Goal: Find specific page/section: Find specific page/section

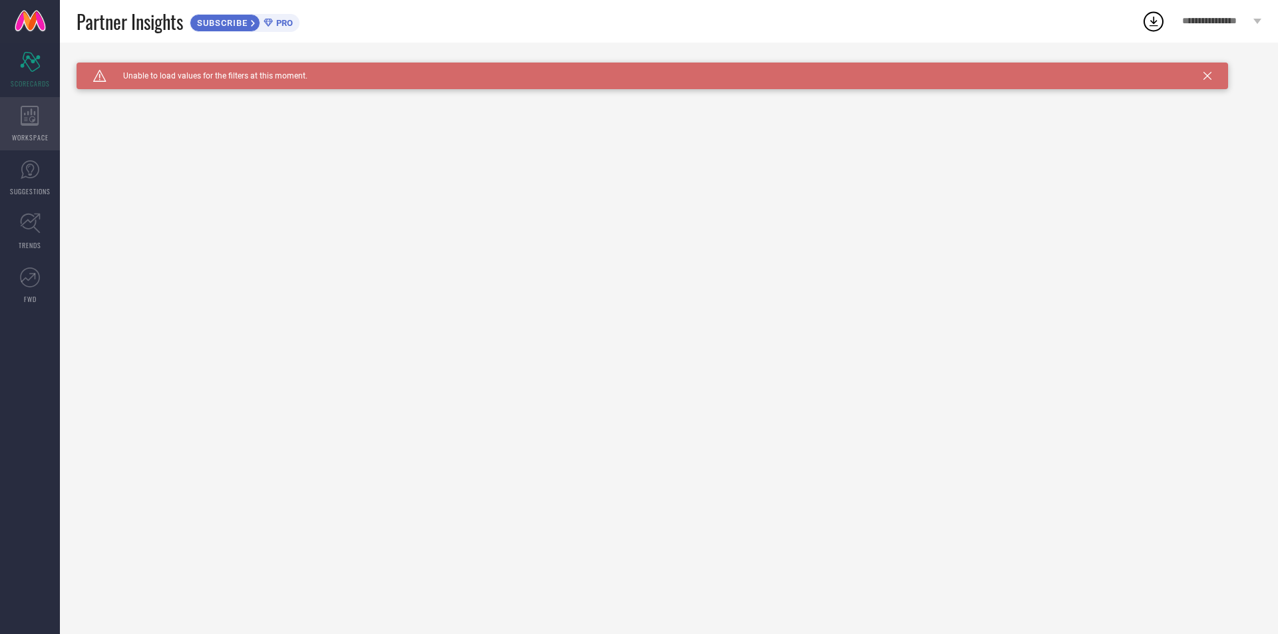
click at [32, 139] on span "WORKSPACE" at bounding box center [30, 137] width 37 height 10
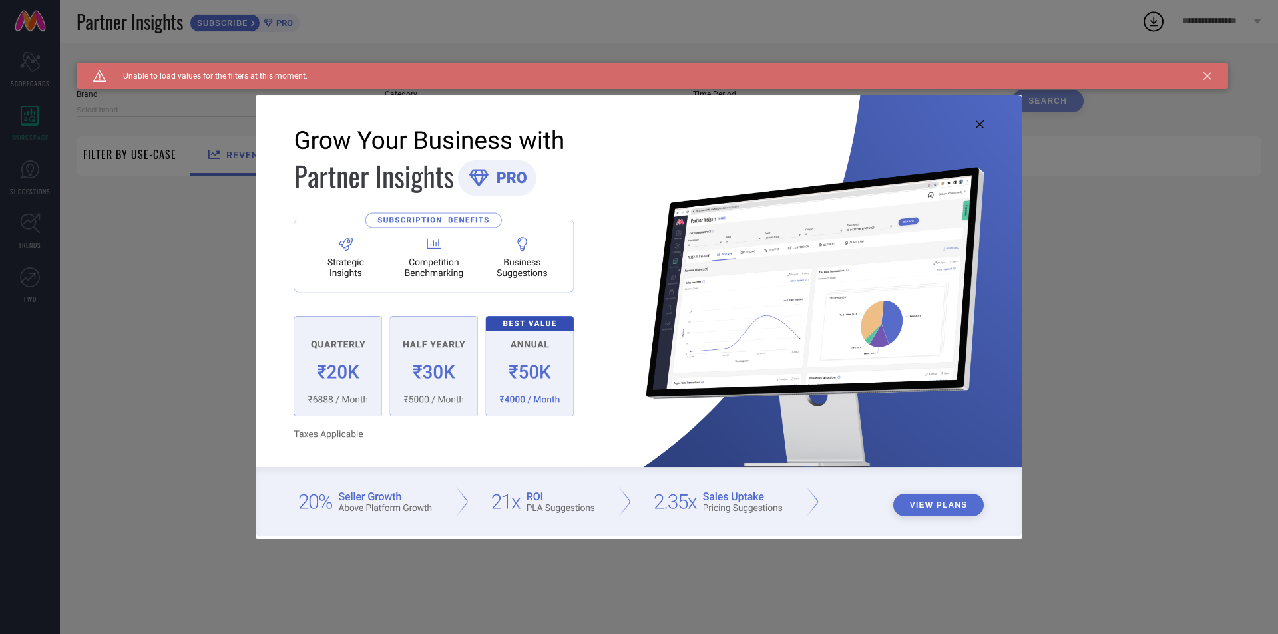
type input "1 STOP FASHION"
type input "All"
click at [982, 120] on img at bounding box center [639, 315] width 767 height 441
click at [976, 124] on icon at bounding box center [980, 124] width 8 height 8
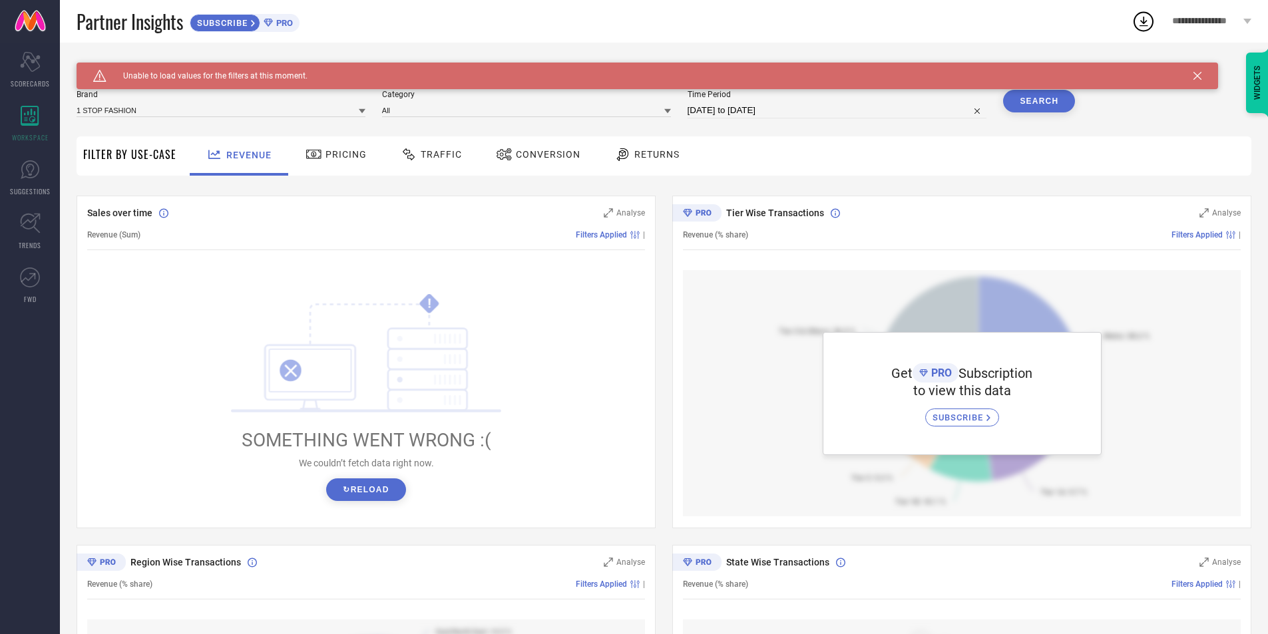
click at [1170, 84] on div "Caution Created with Sketch. Unable to load values for the filters at this mome…" at bounding box center [647, 76] width 1141 height 27
